Goal: Information Seeking & Learning: Check status

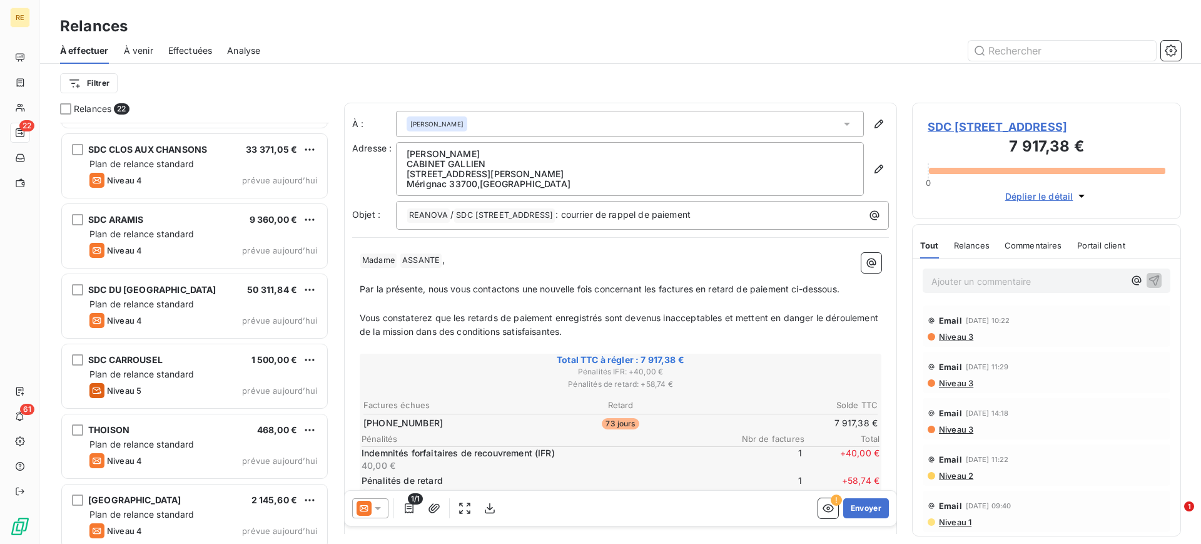
scroll to position [1121, 0]
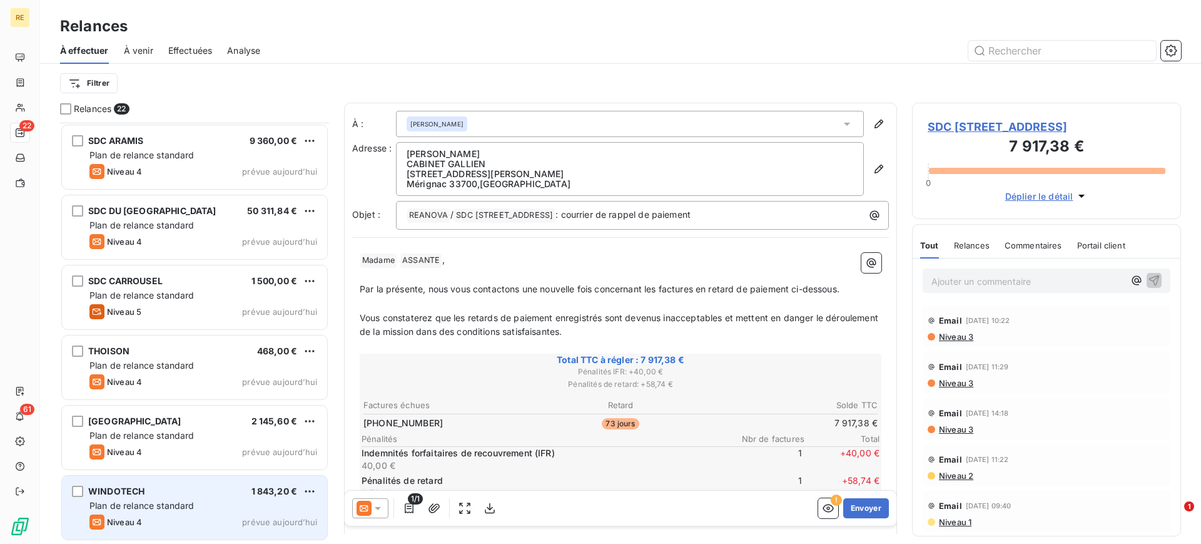
click at [165, 490] on div "WINDOTECH 1 843,20 €" at bounding box center [203, 491] width 228 height 11
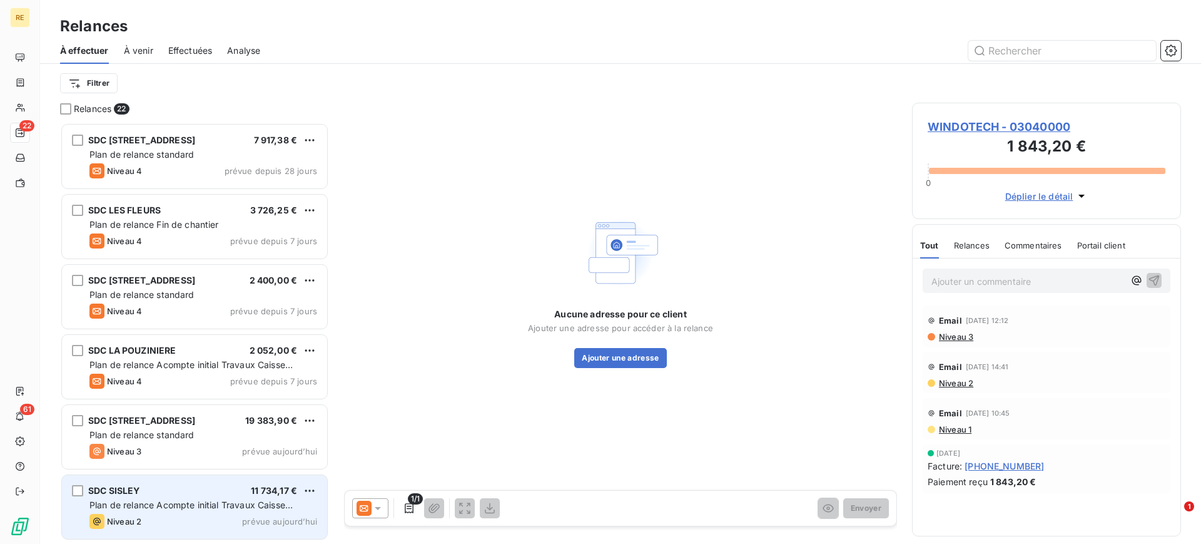
click at [145, 512] on div "SDC SISLEY 11 734,17 € Plan de relance Acompte initial Travaux Caisse d'Epargne…" at bounding box center [194, 507] width 265 height 64
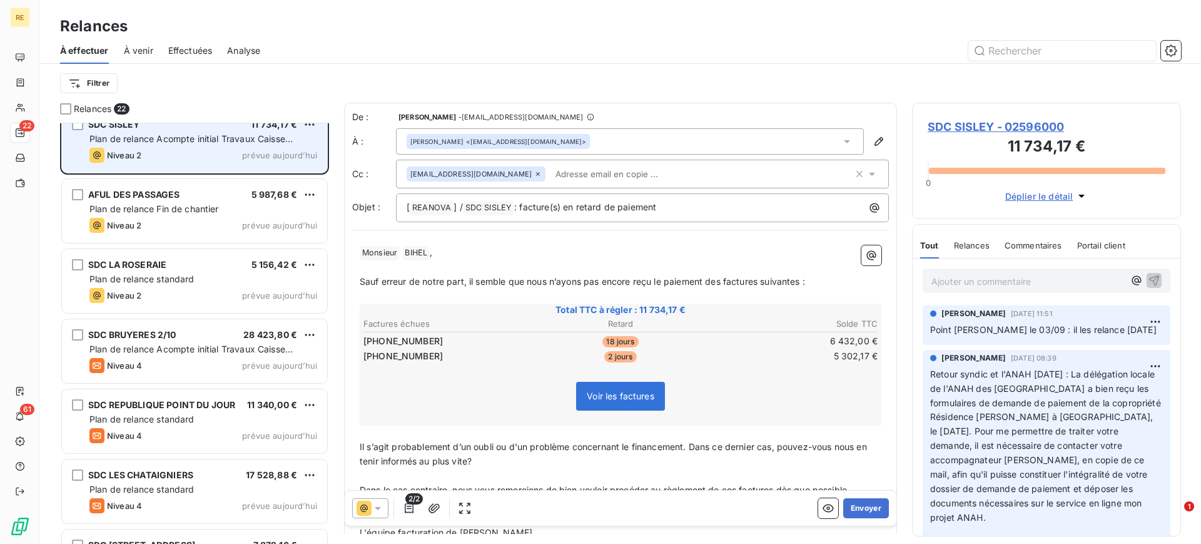
scroll to position [367, 0]
click at [145, 512] on div "SDC [STREET_ADDRESS] 19 383,90 € Plan de relance standard Niveau 3 prévue [DATE…" at bounding box center [194, 333] width 269 height 421
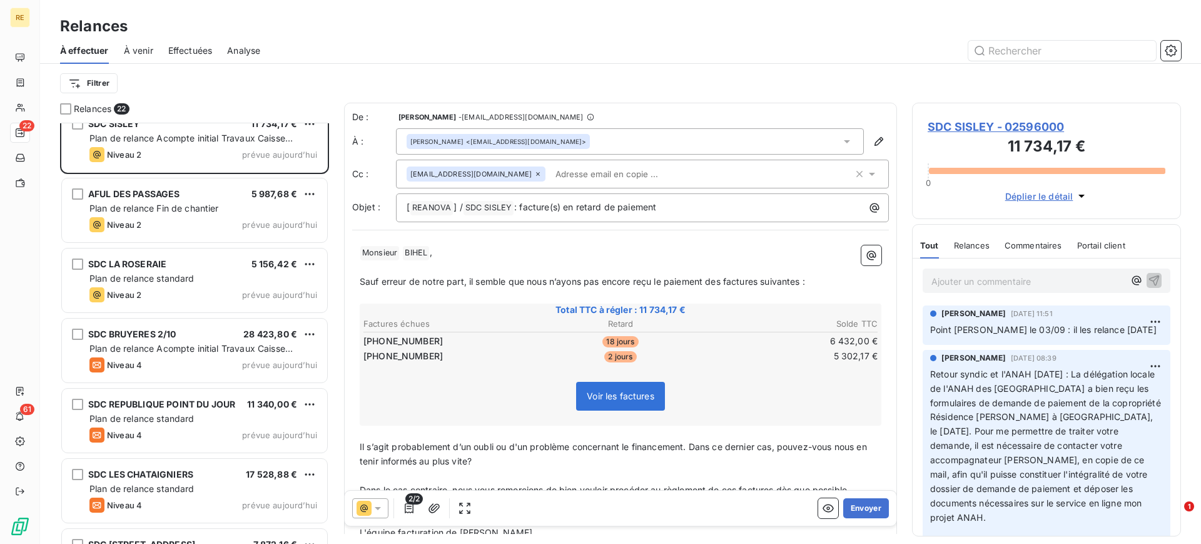
click at [634, 308] on span "Total TTC à régler : 11 734,17 €" at bounding box center [621, 309] width 518 height 13
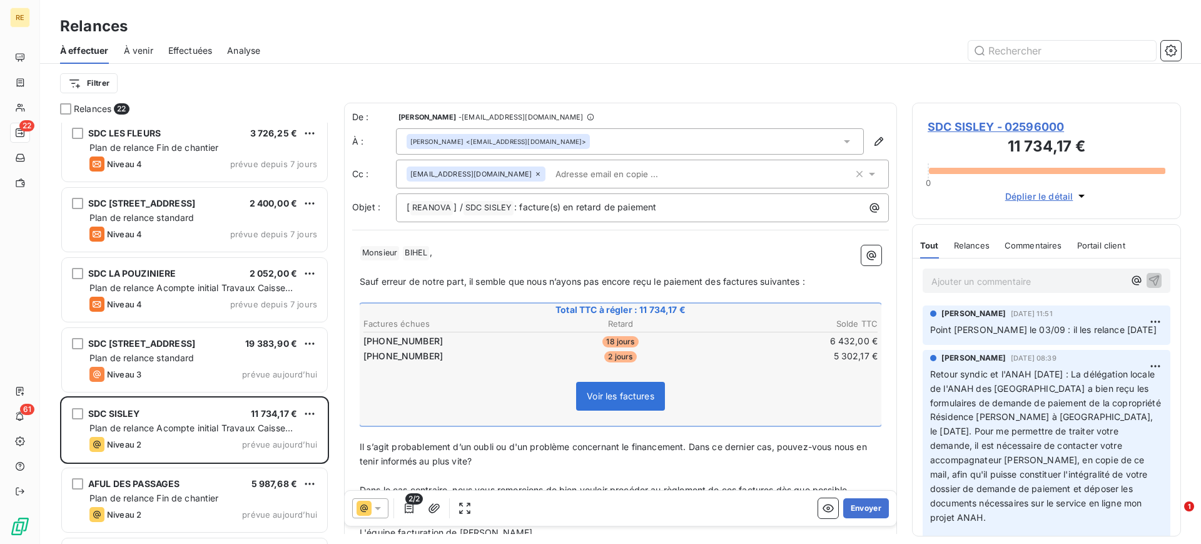
scroll to position [0, 0]
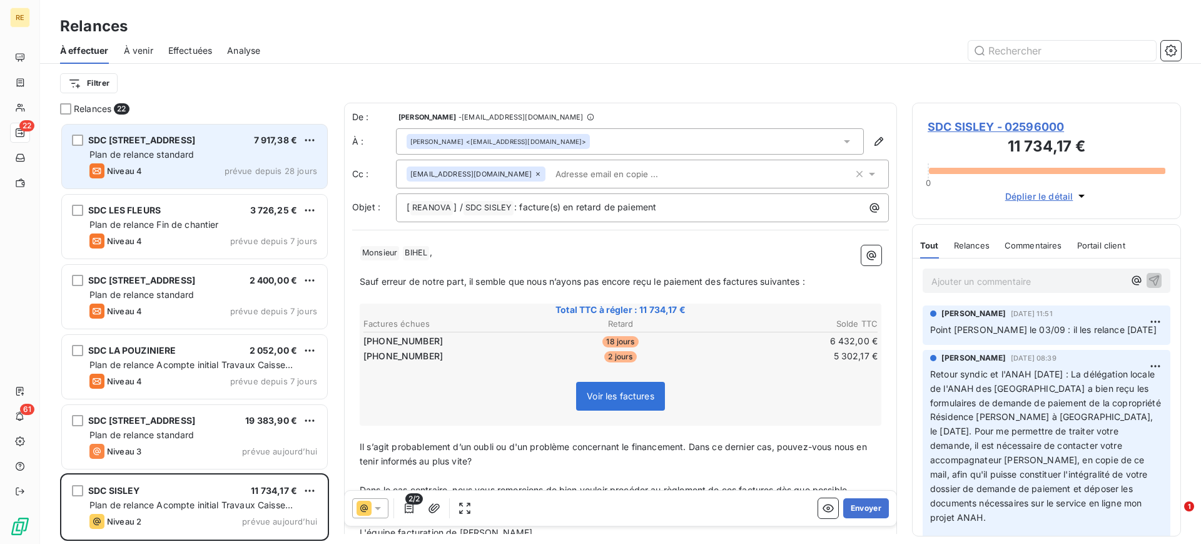
click at [220, 152] on div "Plan de relance standard" at bounding box center [203, 154] width 228 height 13
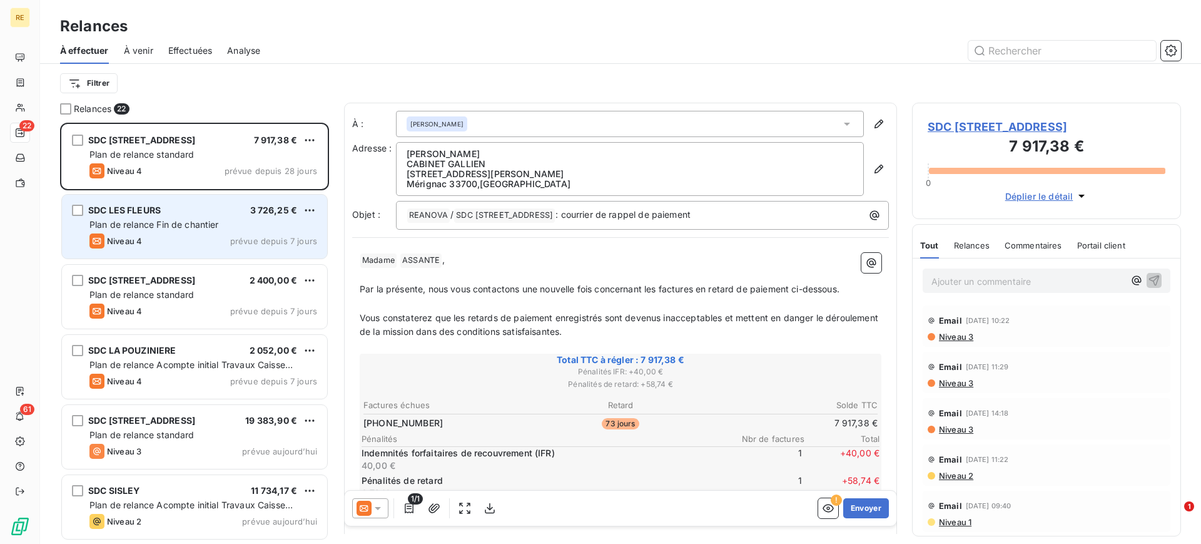
click at [230, 217] on div "SDC LES FLEURS 3 726,25 € Plan de relance Fin de chantier Niveau 4 prévue depui…" at bounding box center [194, 227] width 265 height 64
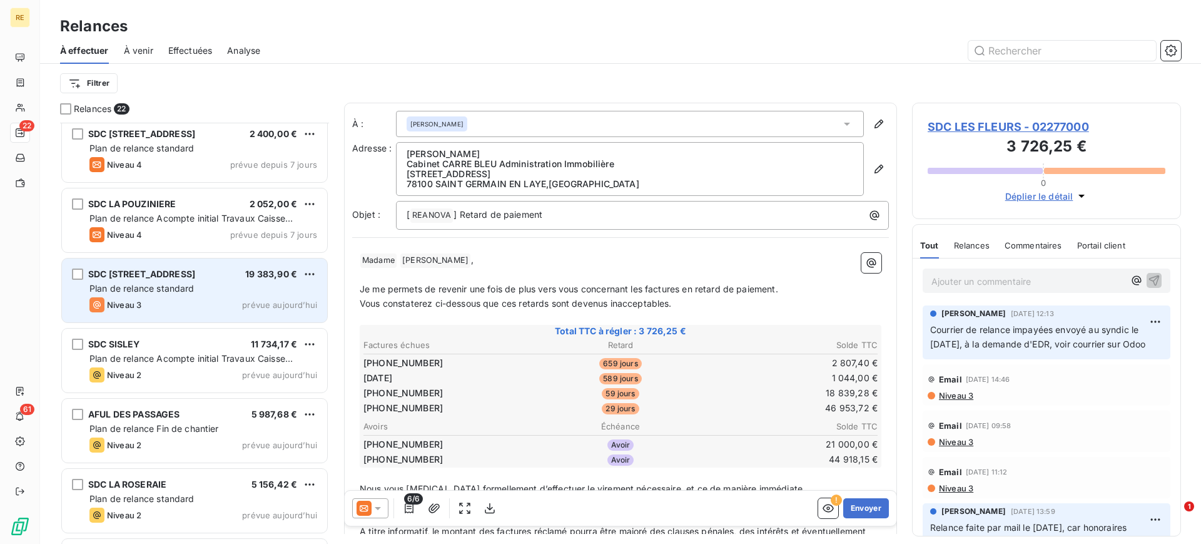
scroll to position [151, 0]
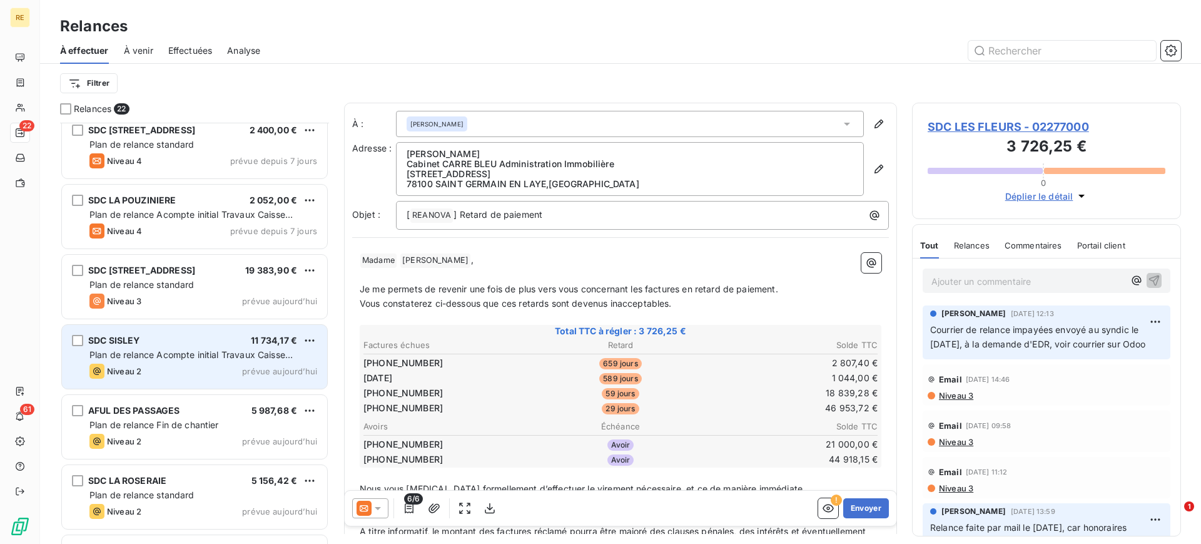
click at [231, 360] on div "Plan de relance Acompte initial Travaux Caisse d'Epargne" at bounding box center [203, 355] width 228 height 13
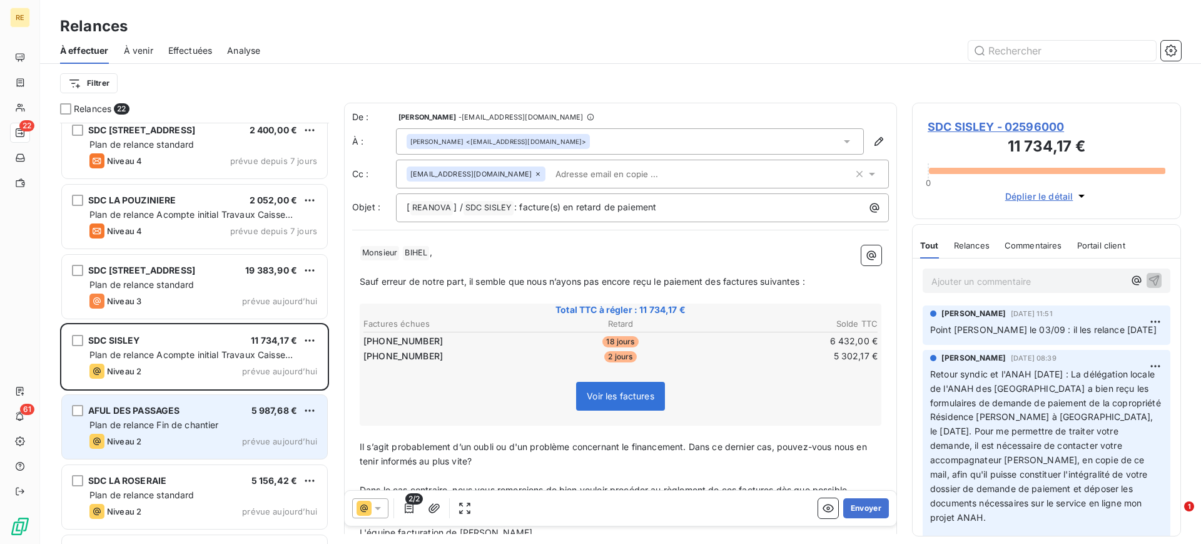
click at [188, 409] on div "AFUL DES PASSAGES 5 987,68 €" at bounding box center [203, 410] width 228 height 11
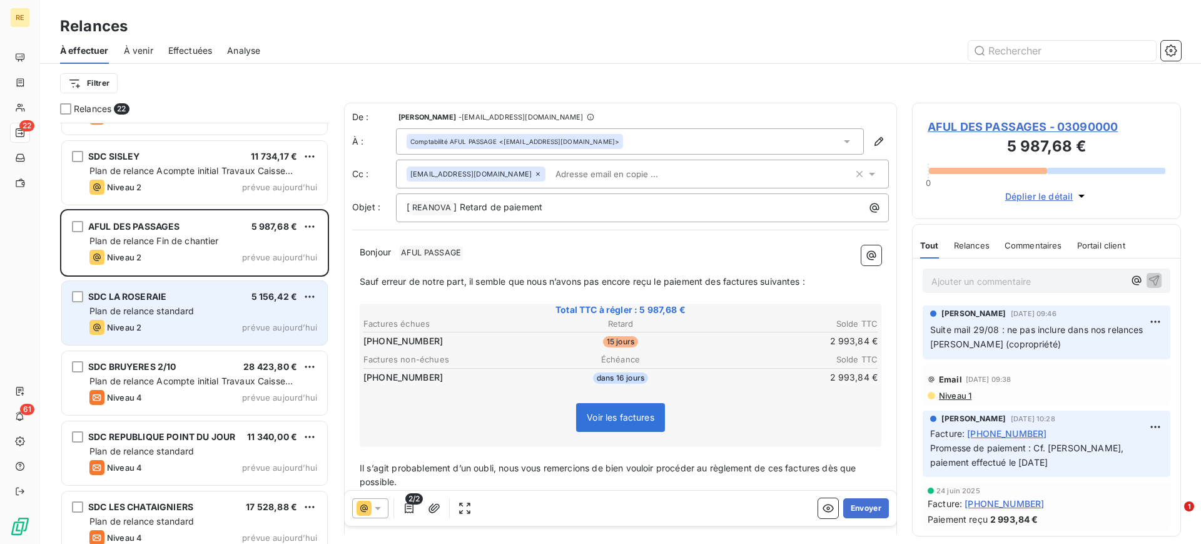
scroll to position [336, 0]
click at [215, 308] on div "Plan de relance standard" at bounding box center [203, 309] width 228 height 13
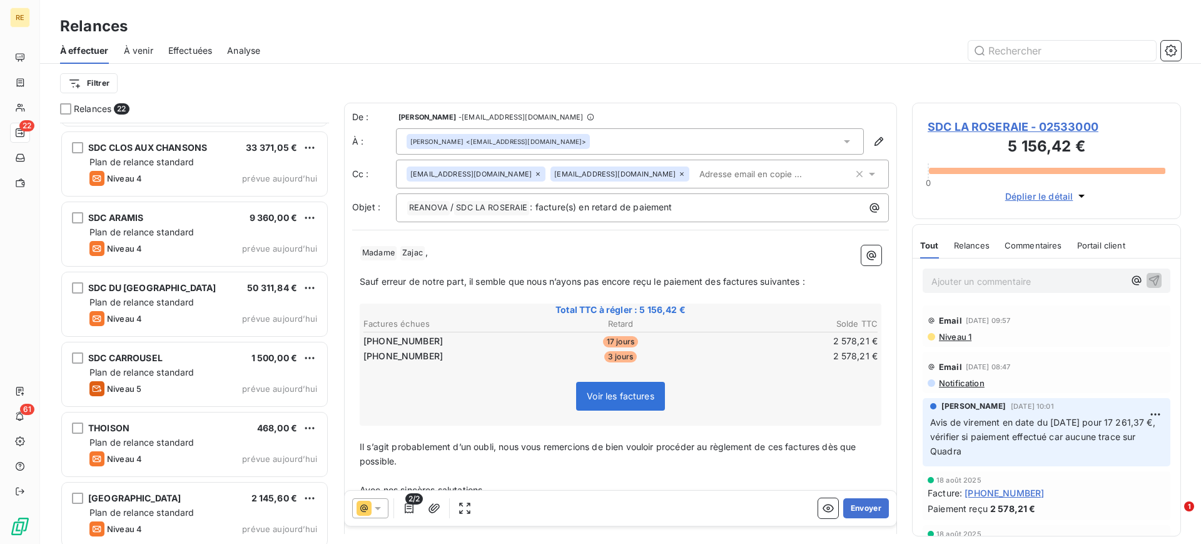
scroll to position [1121, 0]
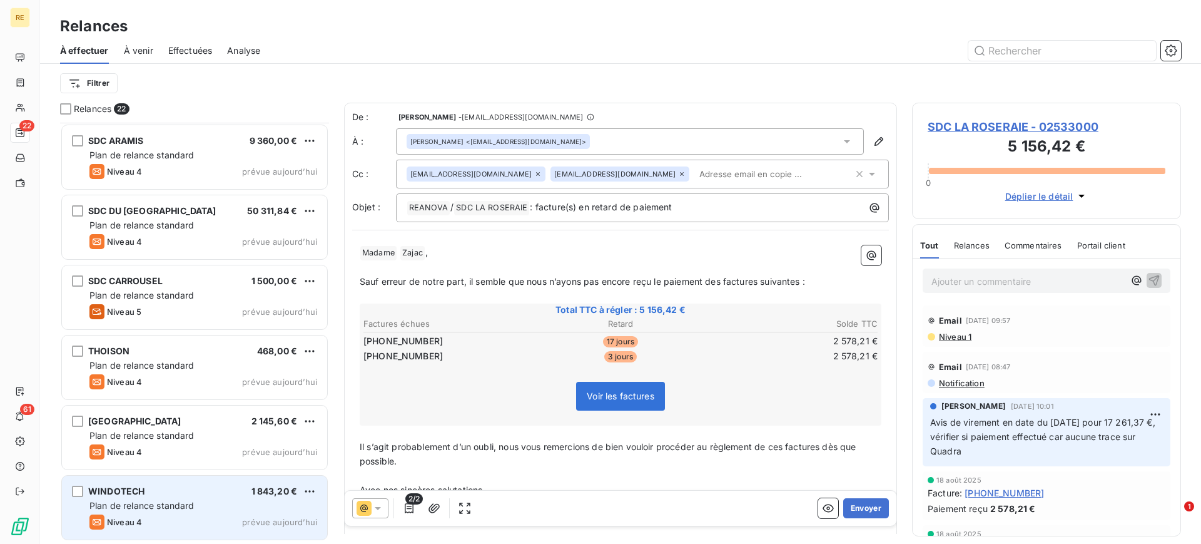
click at [145, 531] on div "WINDOTECH 1 843,20 € Plan de relance standard Niveau 4 prévue [DATE]" at bounding box center [194, 508] width 265 height 64
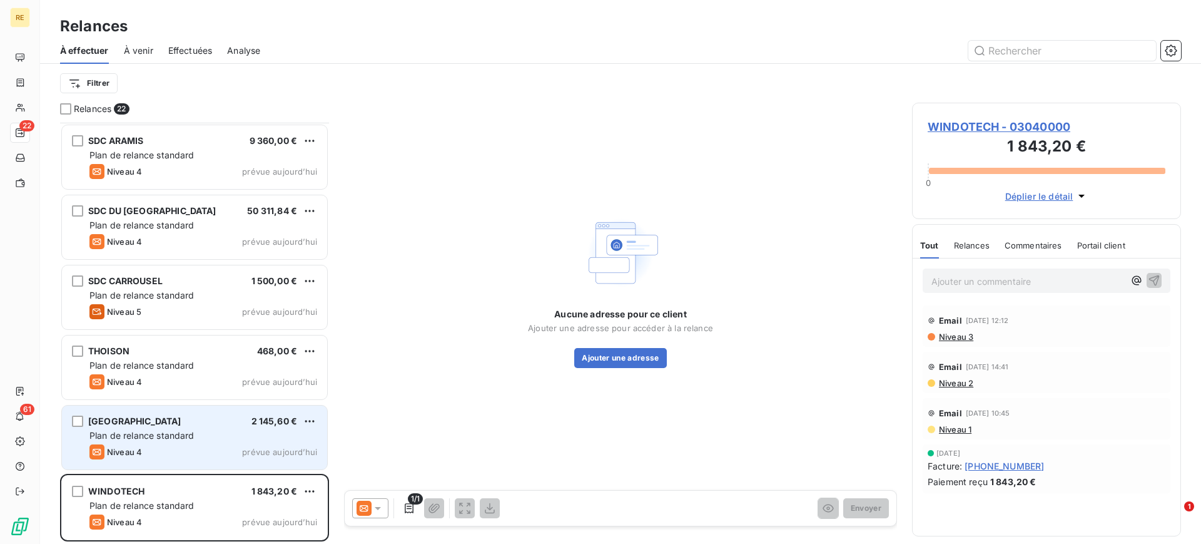
click at [186, 423] on div "AIRPUR 2 145,60 €" at bounding box center [203, 420] width 228 height 11
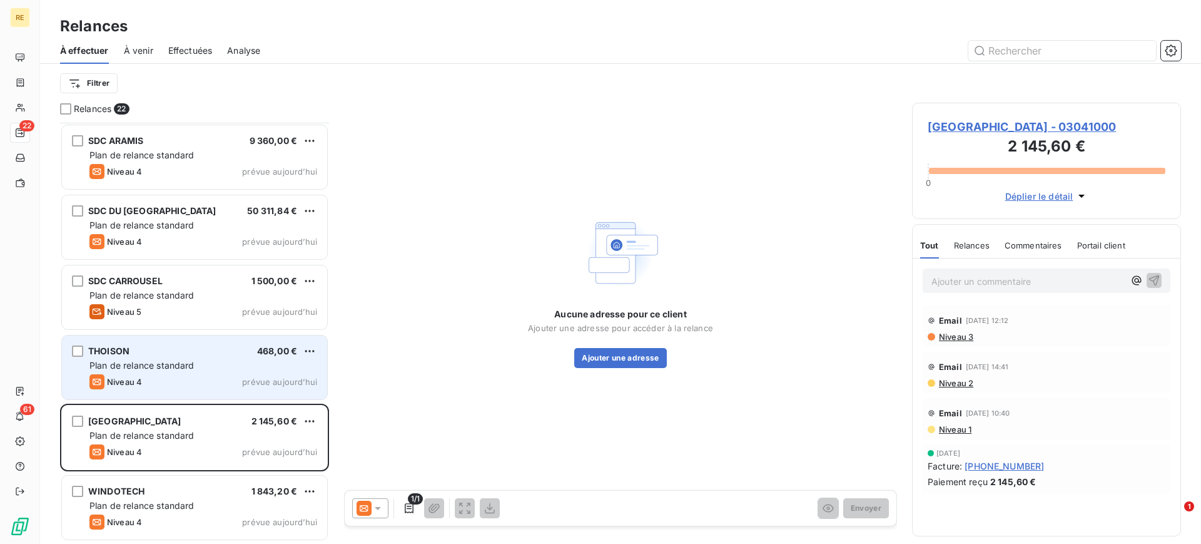
click at [192, 354] on div "THOISON 468,00 €" at bounding box center [203, 350] width 228 height 11
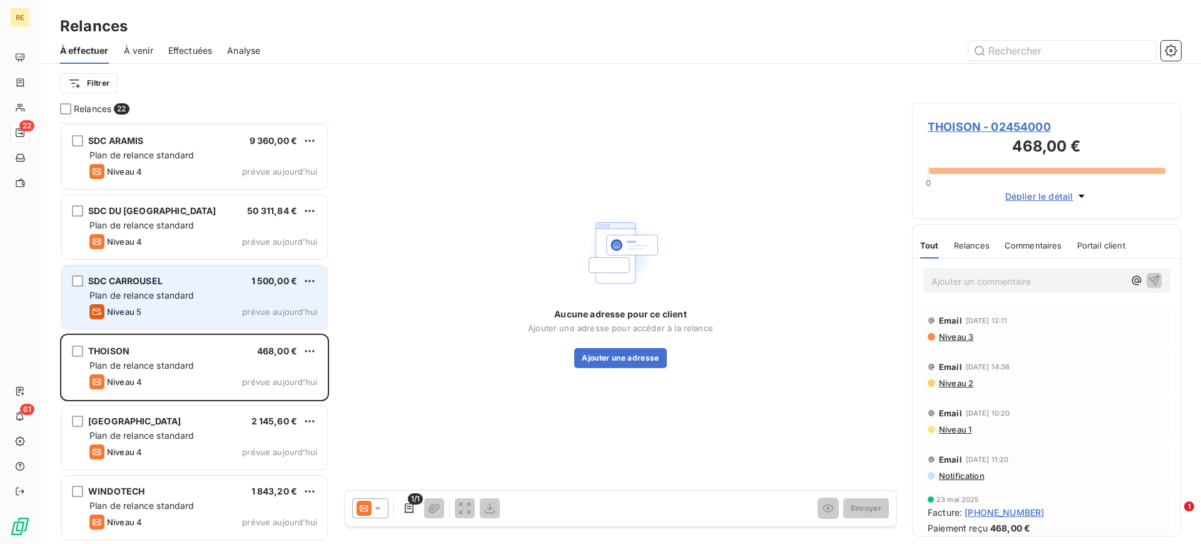
click at [200, 300] on div "Plan de relance standard" at bounding box center [203, 295] width 228 height 13
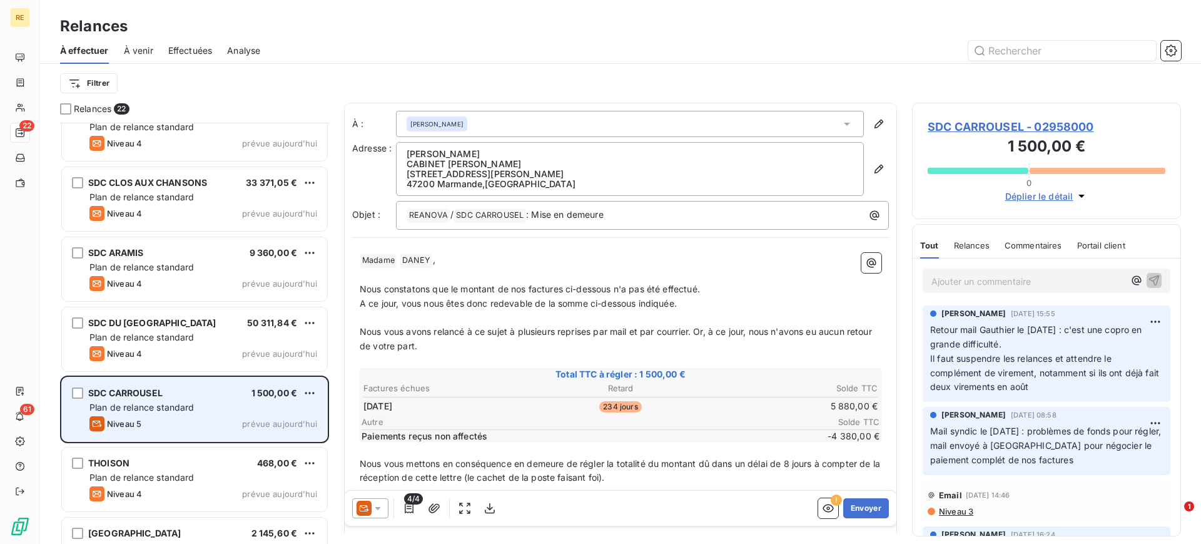
scroll to position [1002, 0]
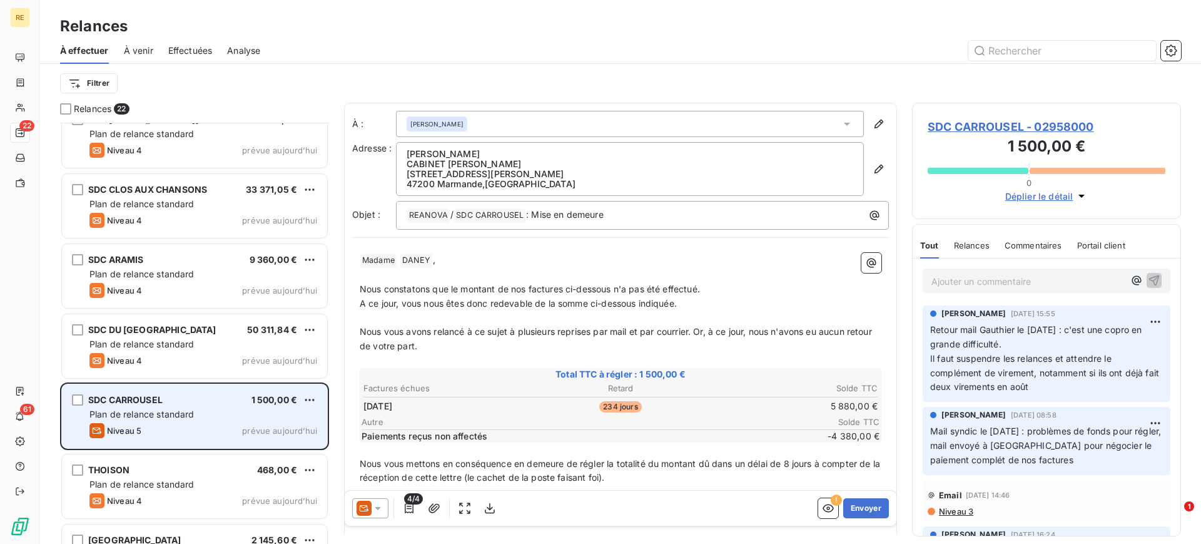
click at [200, 300] on div "SDC ARAMIS 9 360,00 € Plan de relance standard Niveau 4 prévue [DATE]" at bounding box center [194, 276] width 265 height 64
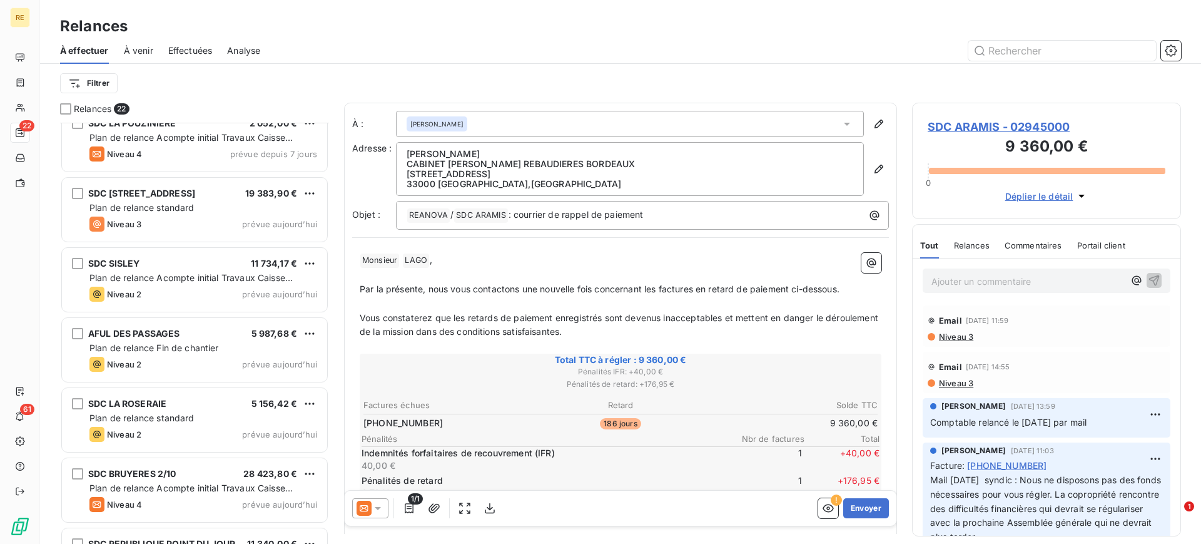
scroll to position [228, 0]
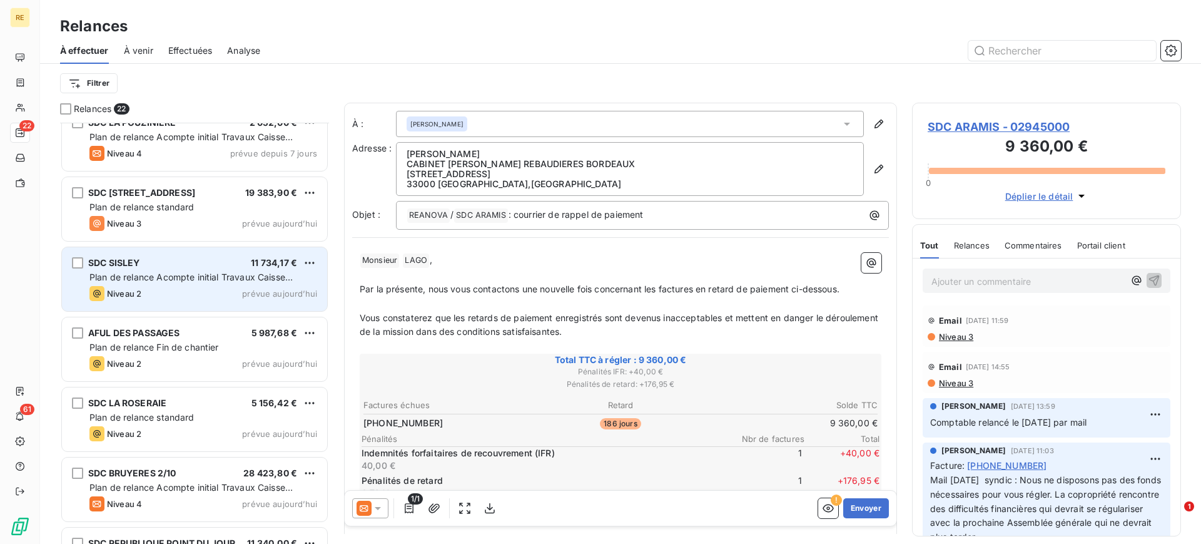
click at [143, 289] on div "Niveau 2 prévue [DATE]" at bounding box center [203, 293] width 228 height 15
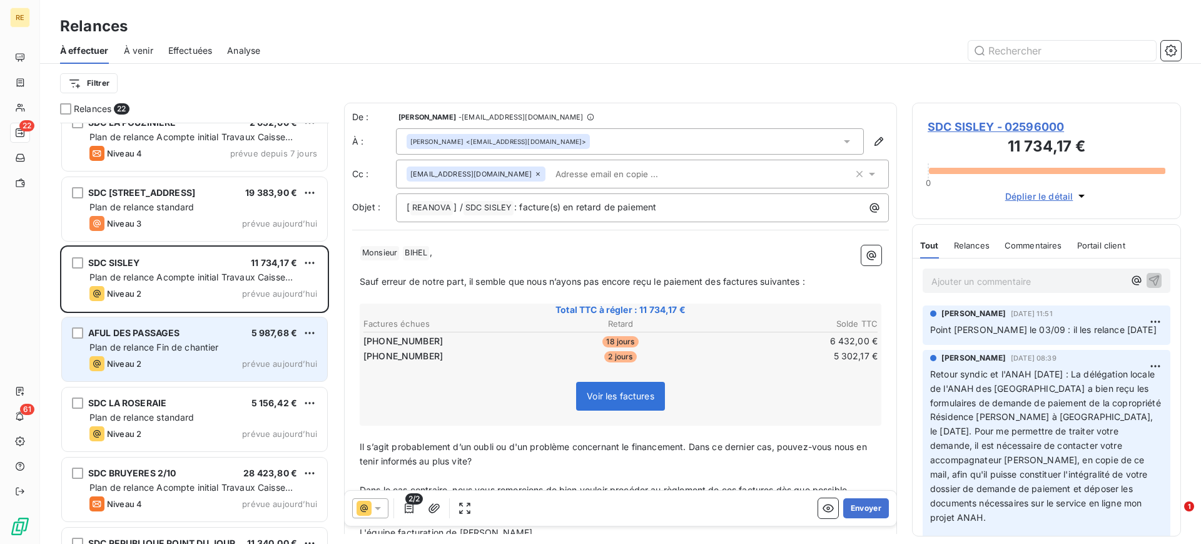
click at [120, 370] on div "Niveau 2" at bounding box center [115, 363] width 52 height 15
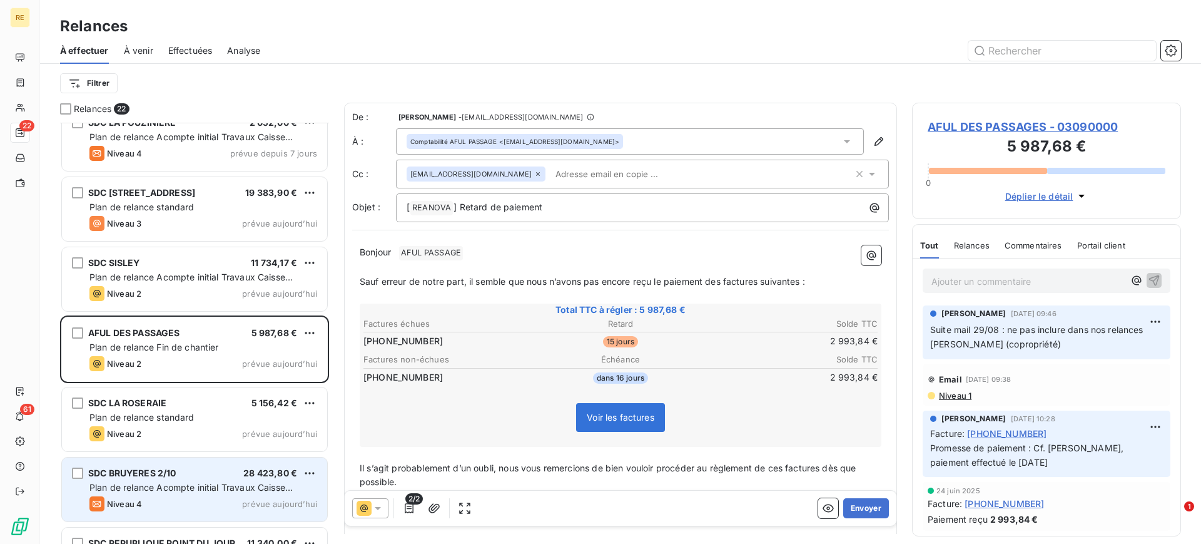
click at [156, 462] on div "SDC BRUYERES 2/10 28 423,80 € Plan de relance Acompte initial Travaux Caisse d'…" at bounding box center [194, 489] width 265 height 64
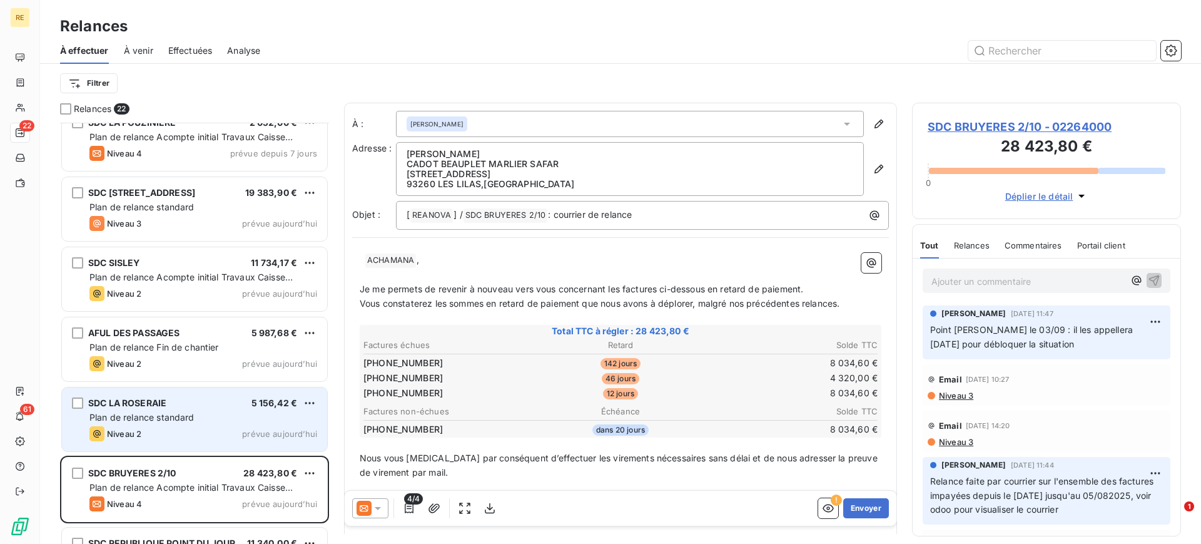
click at [182, 387] on div "SDC LA ROSERAIE 5 156,42 € Plan de relance standard Niveau 2 prévue [DATE]" at bounding box center [194, 419] width 267 height 65
